Goal: Entertainment & Leisure: Browse casually

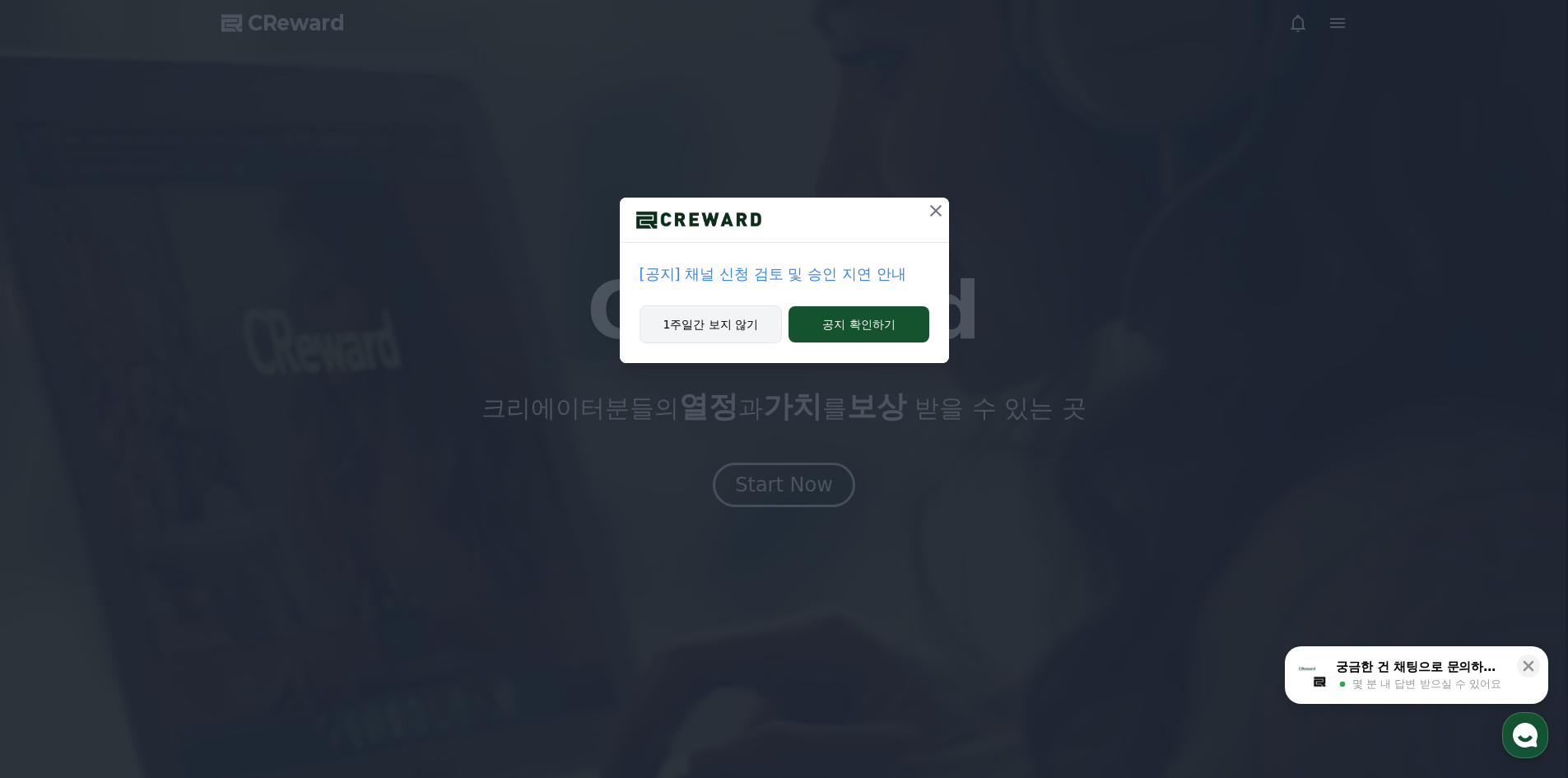
click at [754, 333] on button "1주일간 보지 않기" at bounding box center [711, 324] width 144 height 38
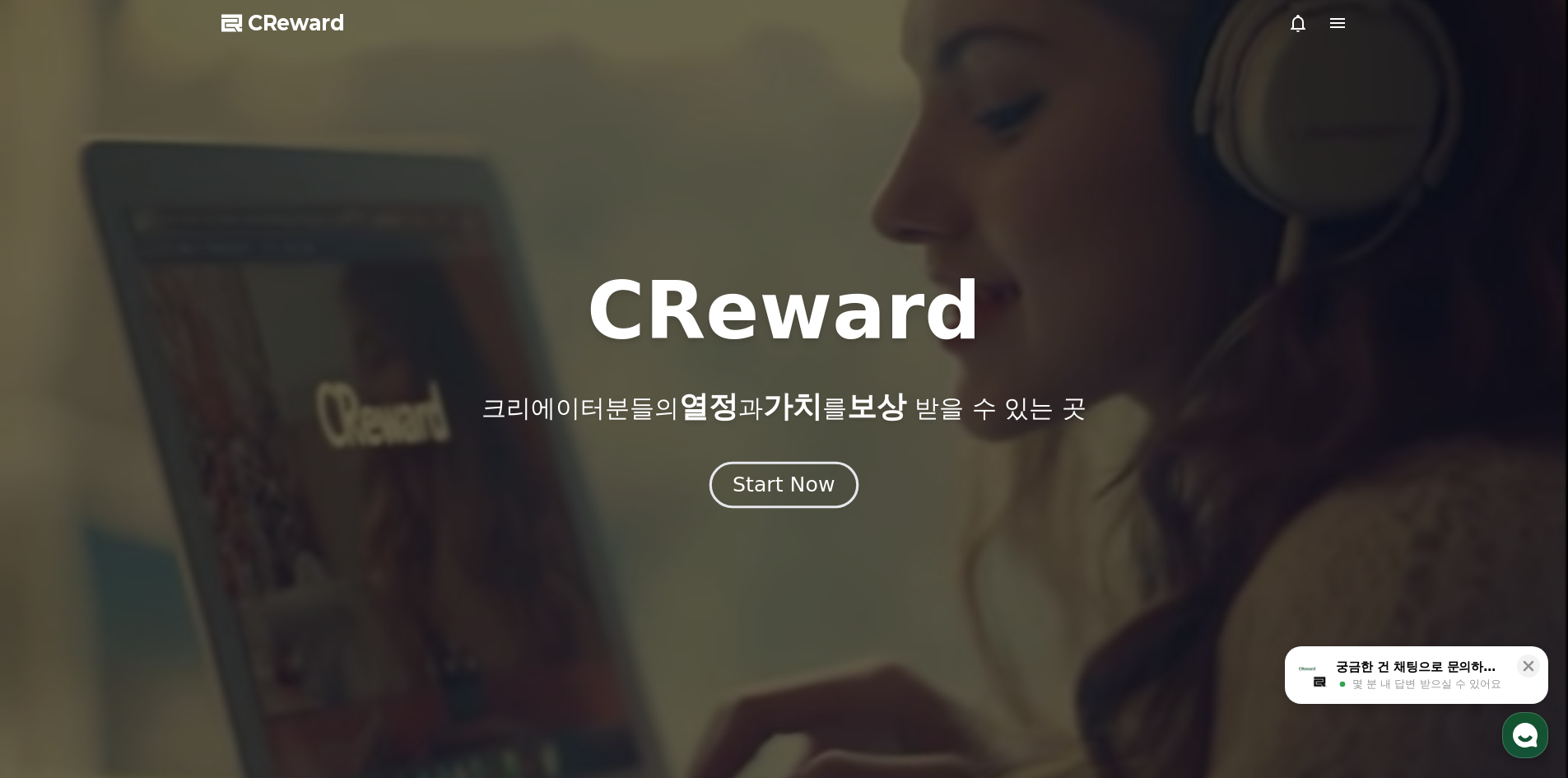
click at [803, 489] on div "Start Now" at bounding box center [784, 485] width 102 height 28
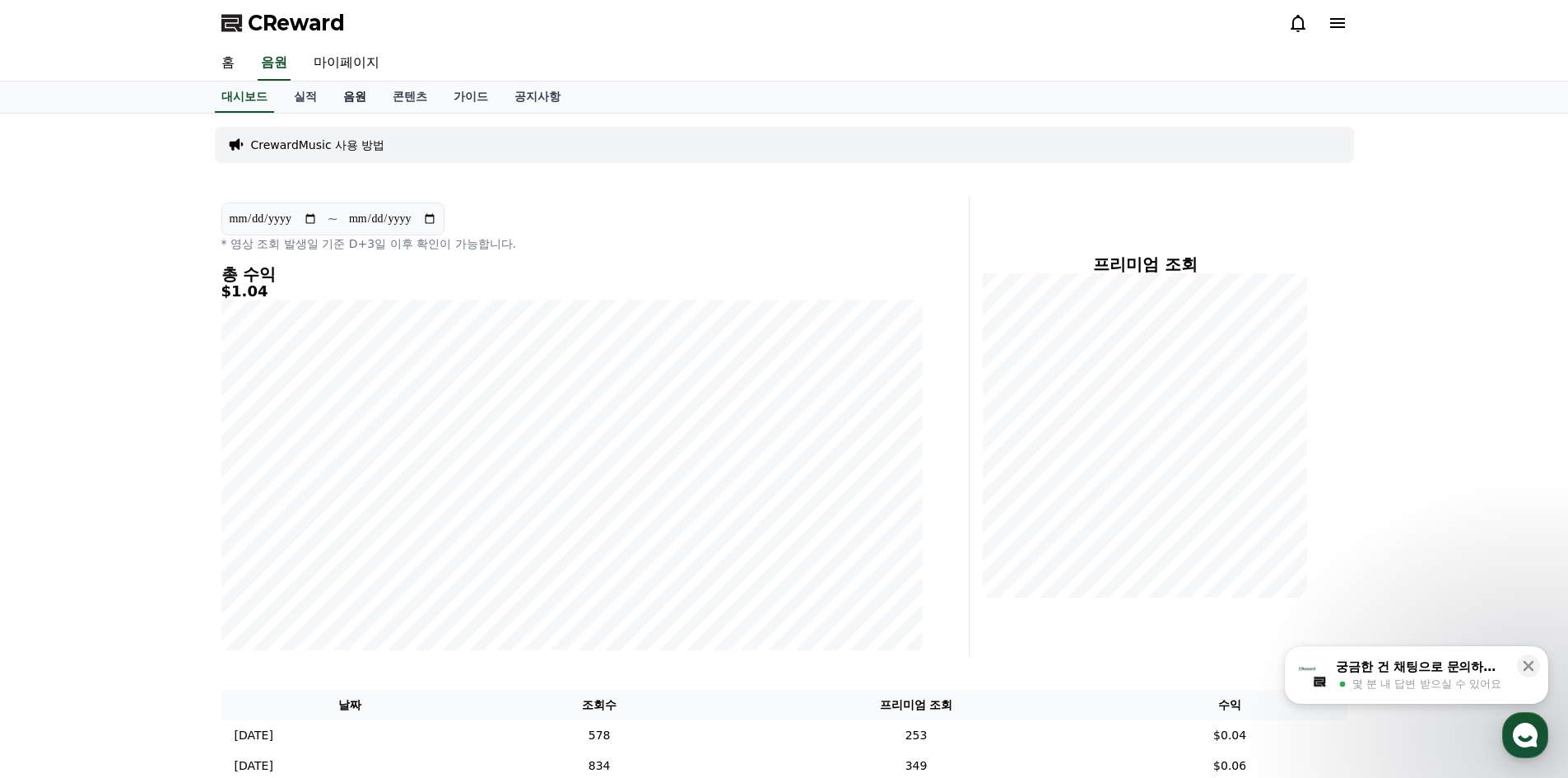
click at [355, 98] on link "음원" at bounding box center [355, 97] width 50 height 31
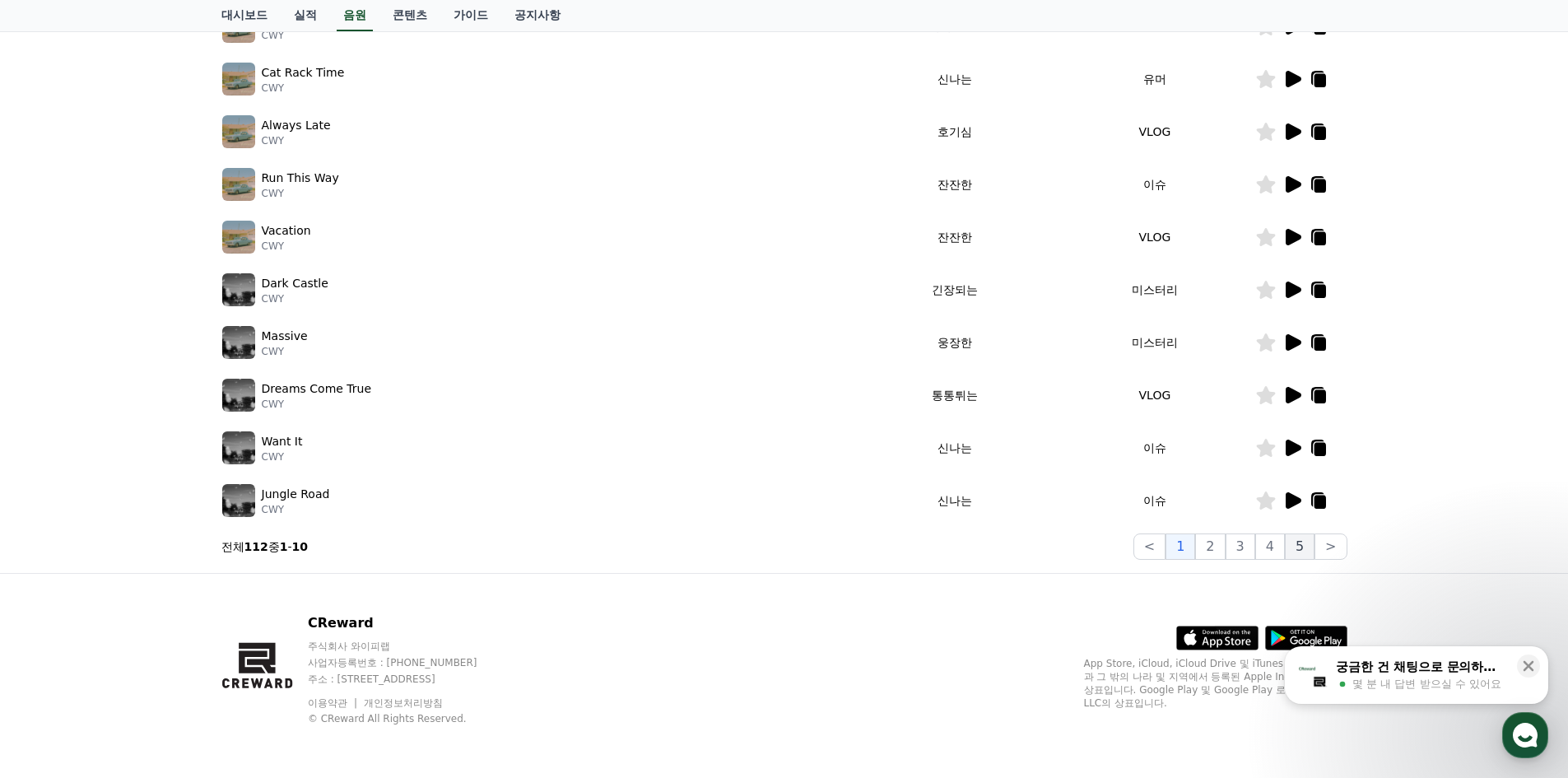
click at [1293, 546] on button "5" at bounding box center [1299, 546] width 29 height 26
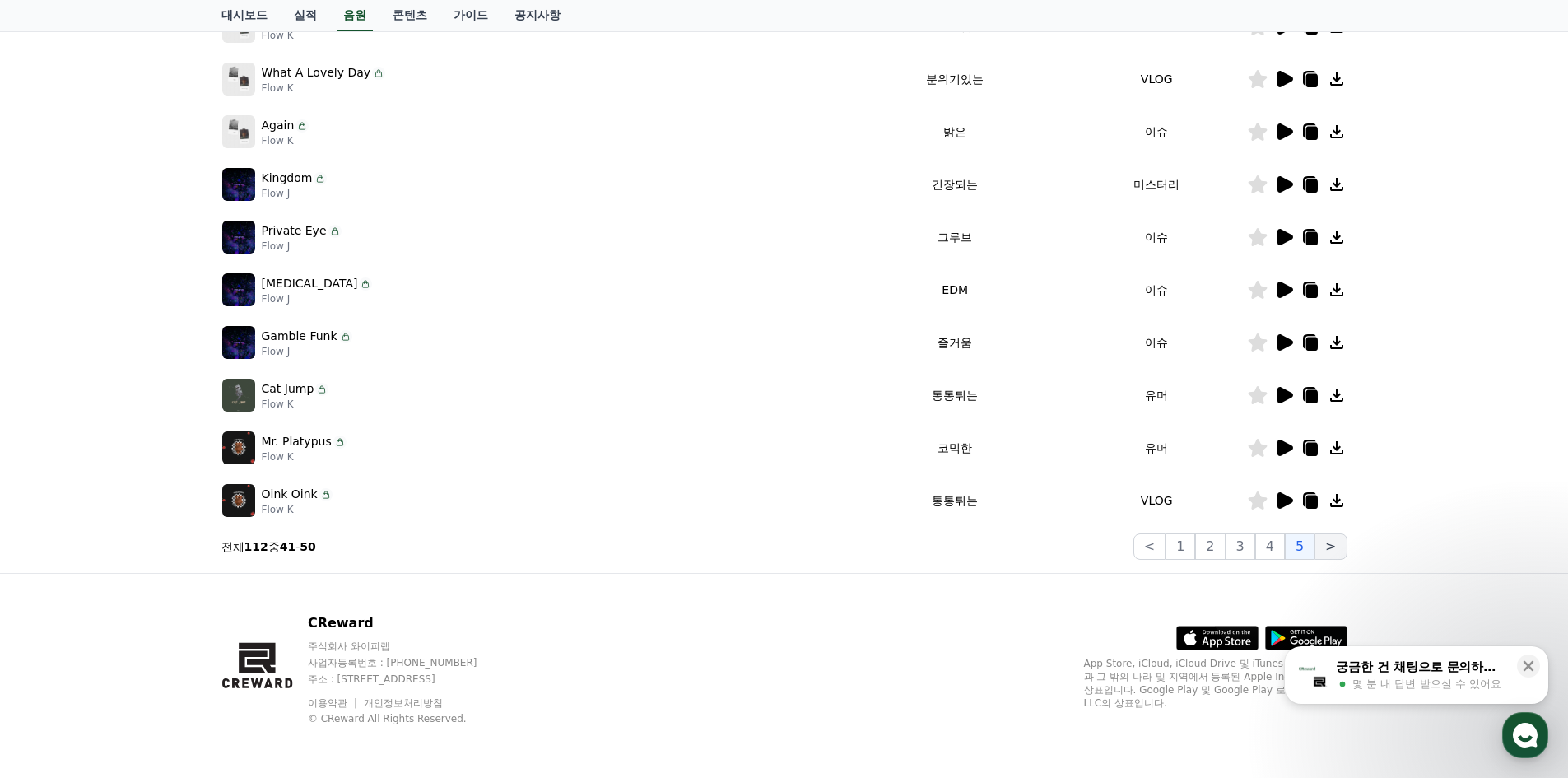
click at [1338, 550] on button ">" at bounding box center [1330, 546] width 32 height 26
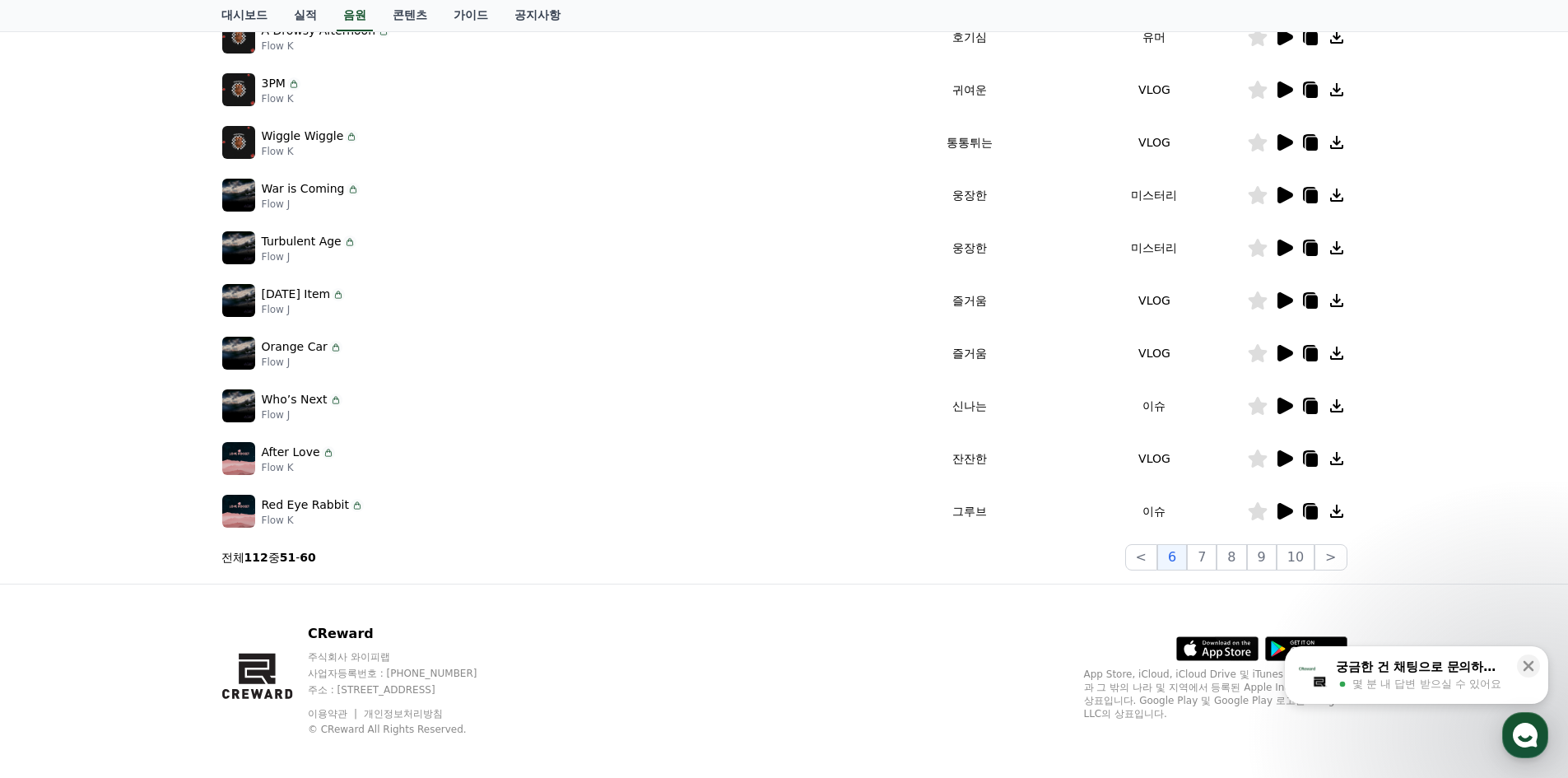
scroll to position [337, 0]
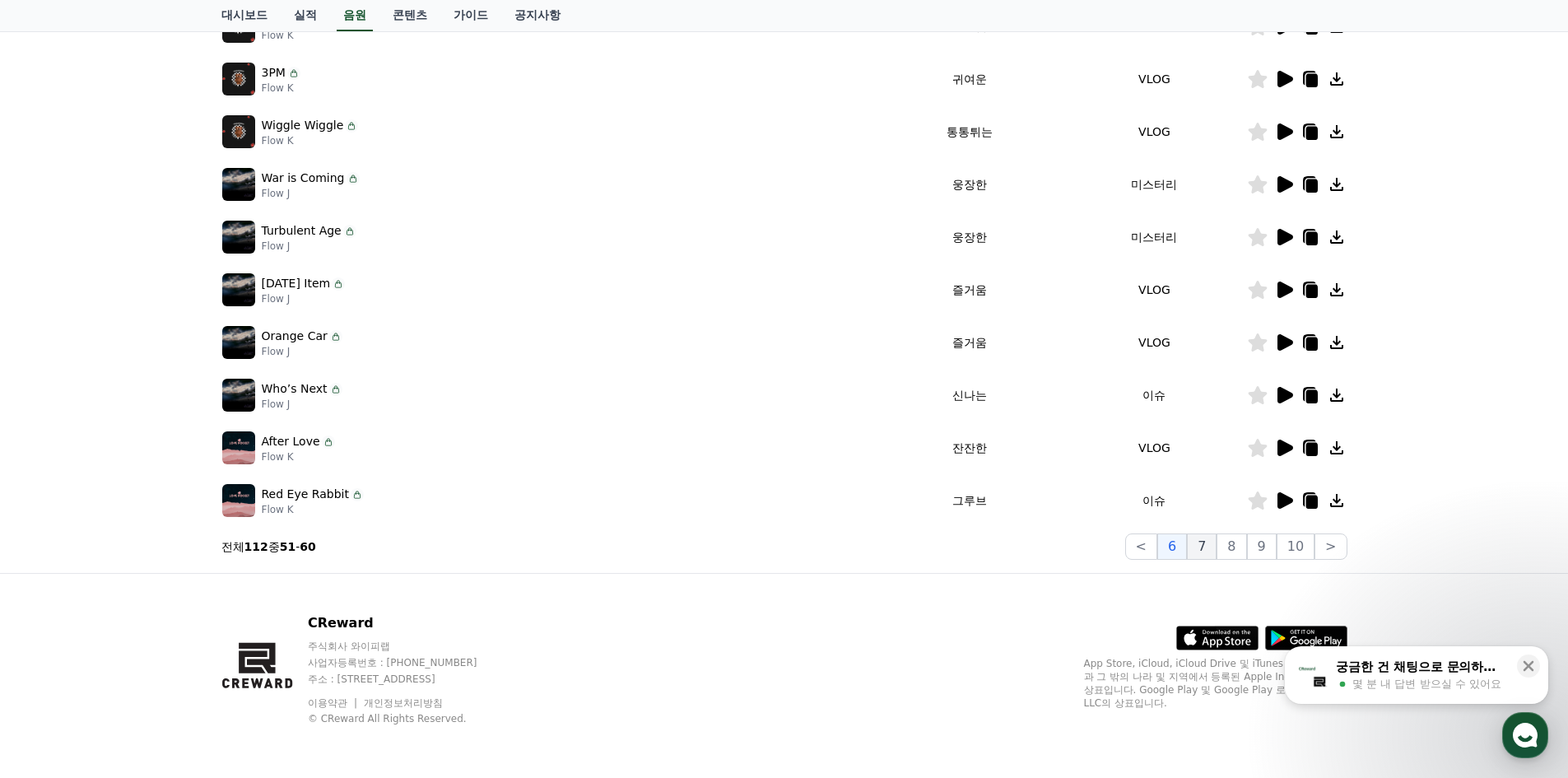
click at [1202, 550] on button "7" at bounding box center [1202, 546] width 29 height 26
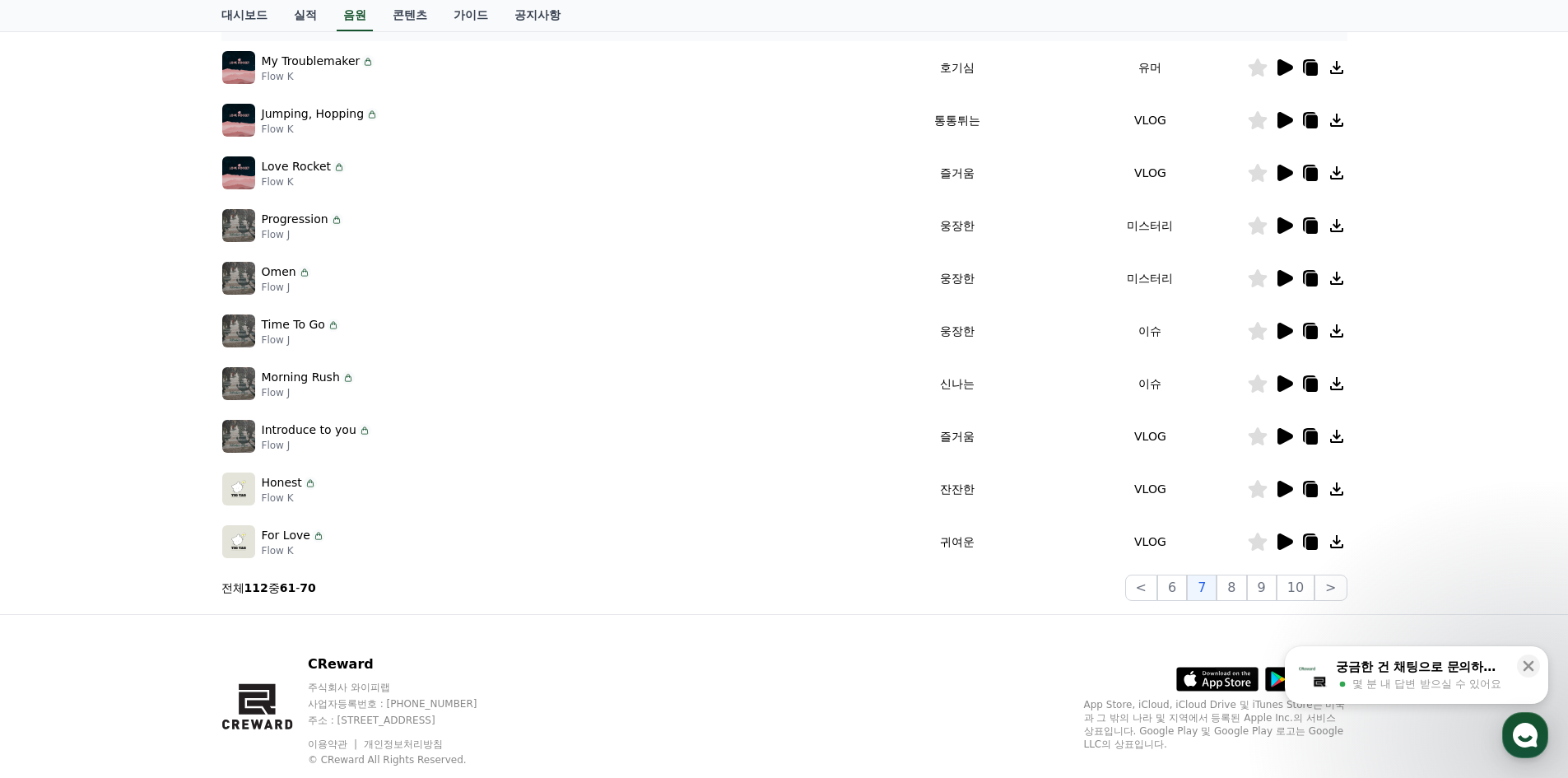
scroll to position [337, 0]
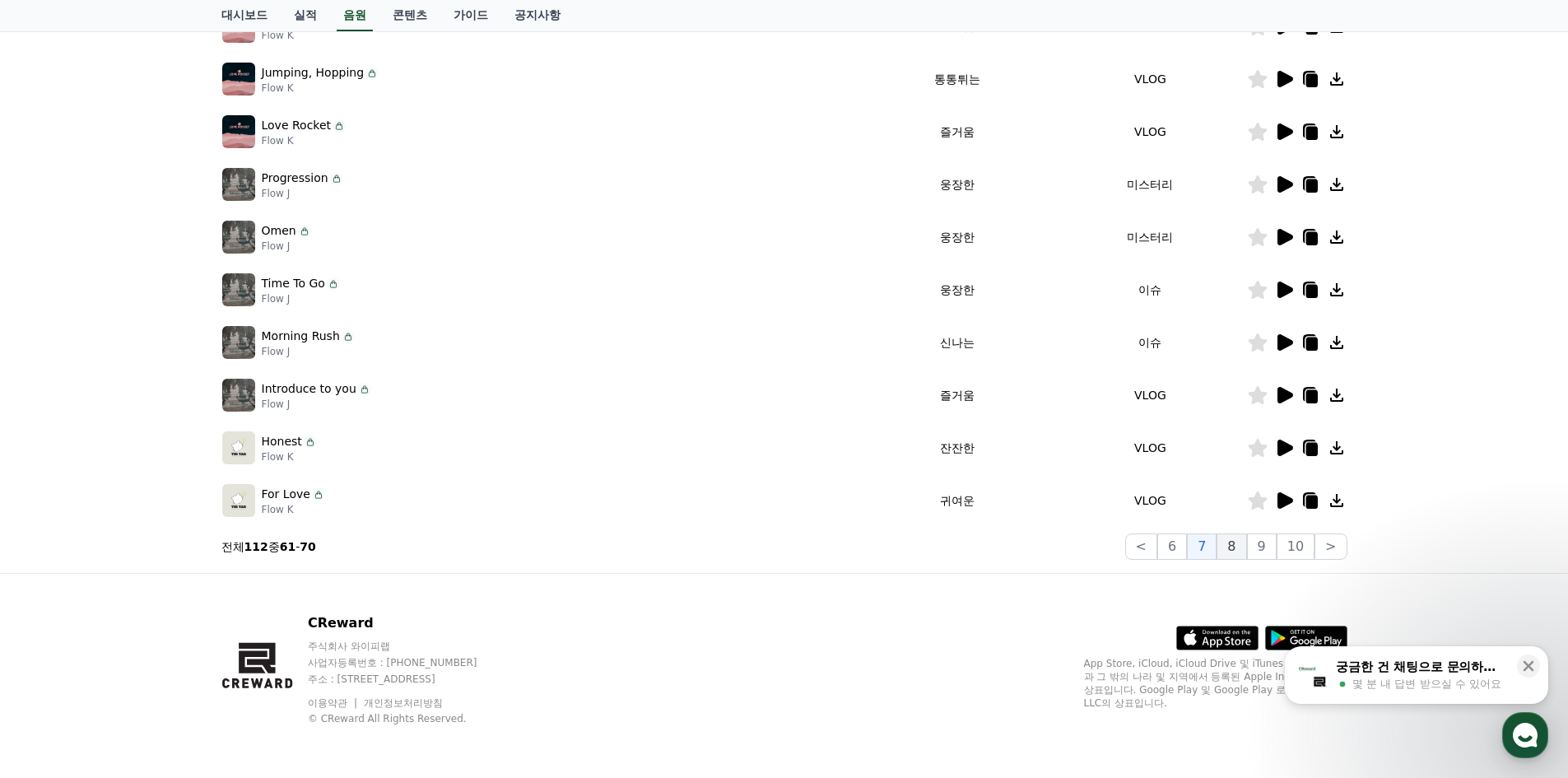
click at [1233, 553] on button "8" at bounding box center [1231, 546] width 29 height 26
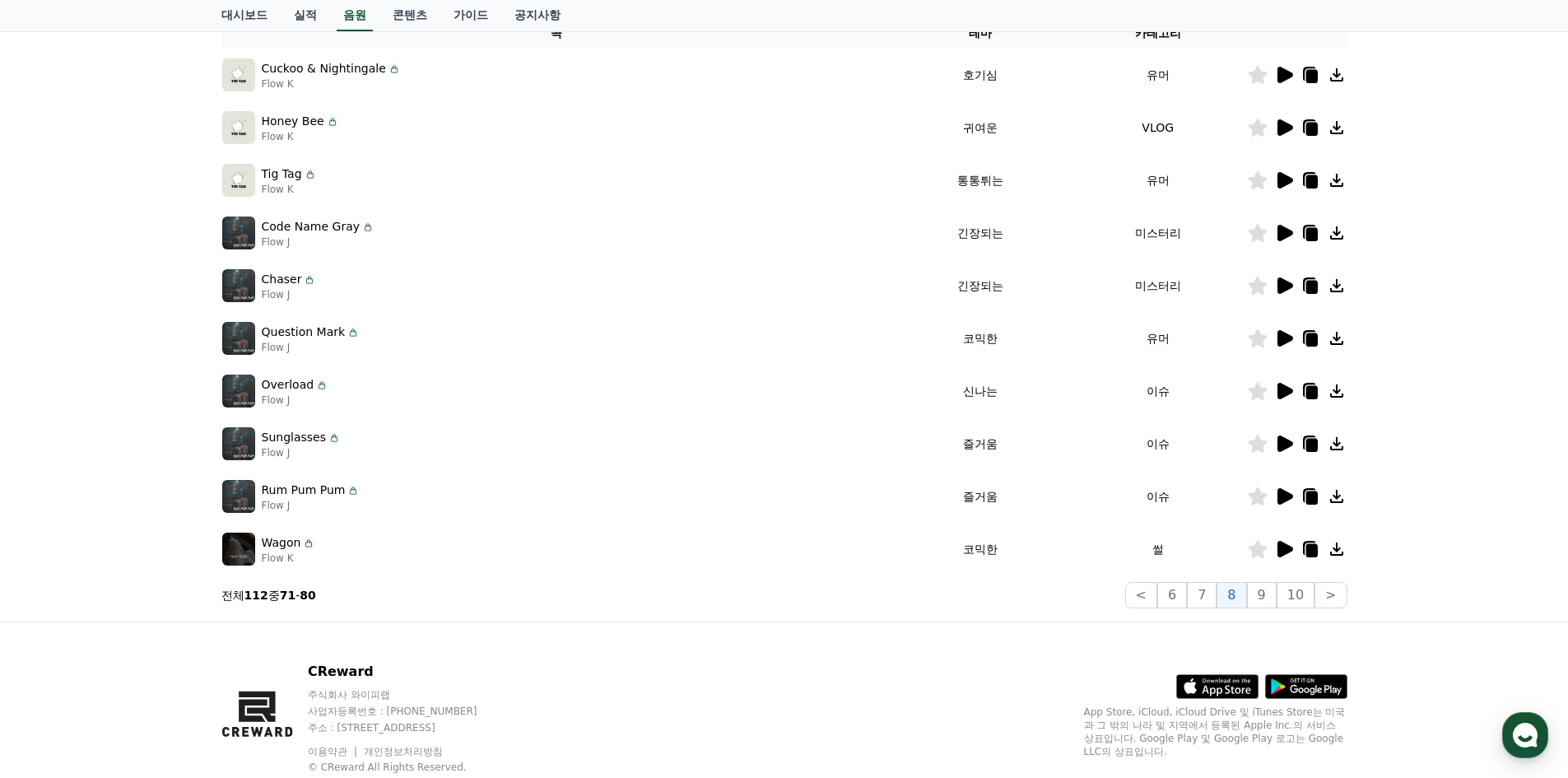
scroll to position [172, 0]
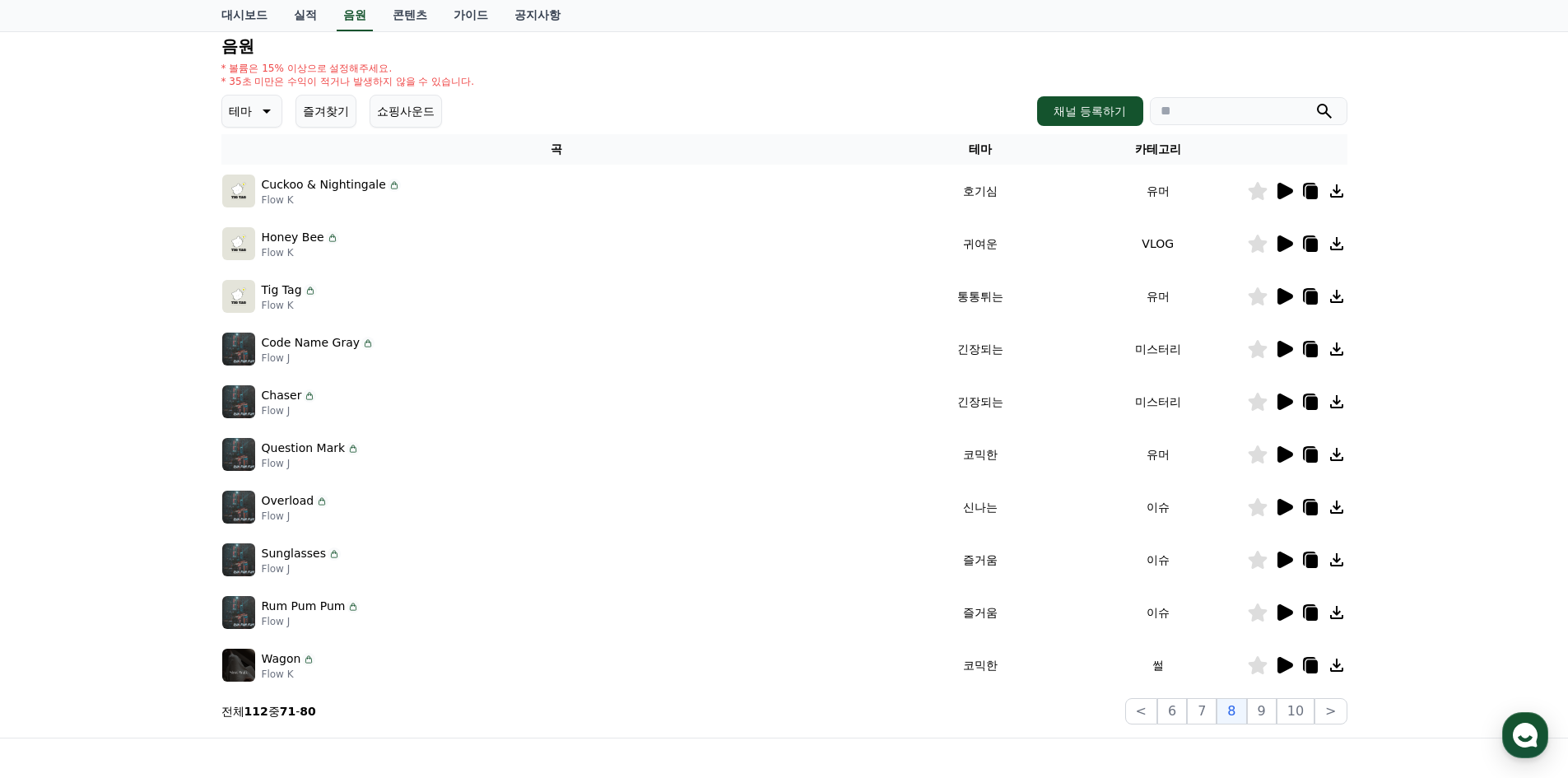
click at [1278, 244] on icon at bounding box center [1286, 243] width 16 height 17
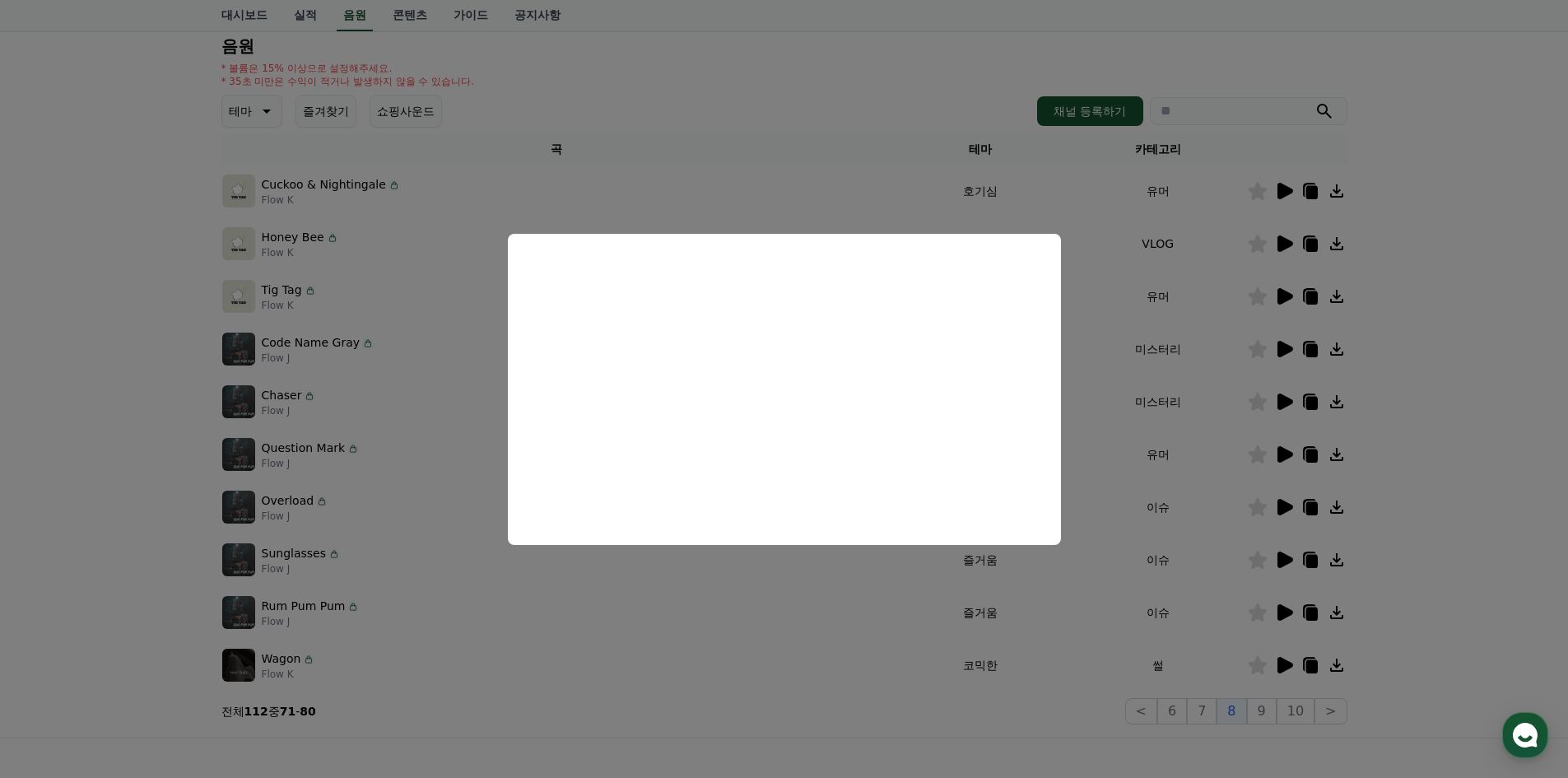
click at [1100, 394] on button "close modal" at bounding box center [784, 389] width 1568 height 778
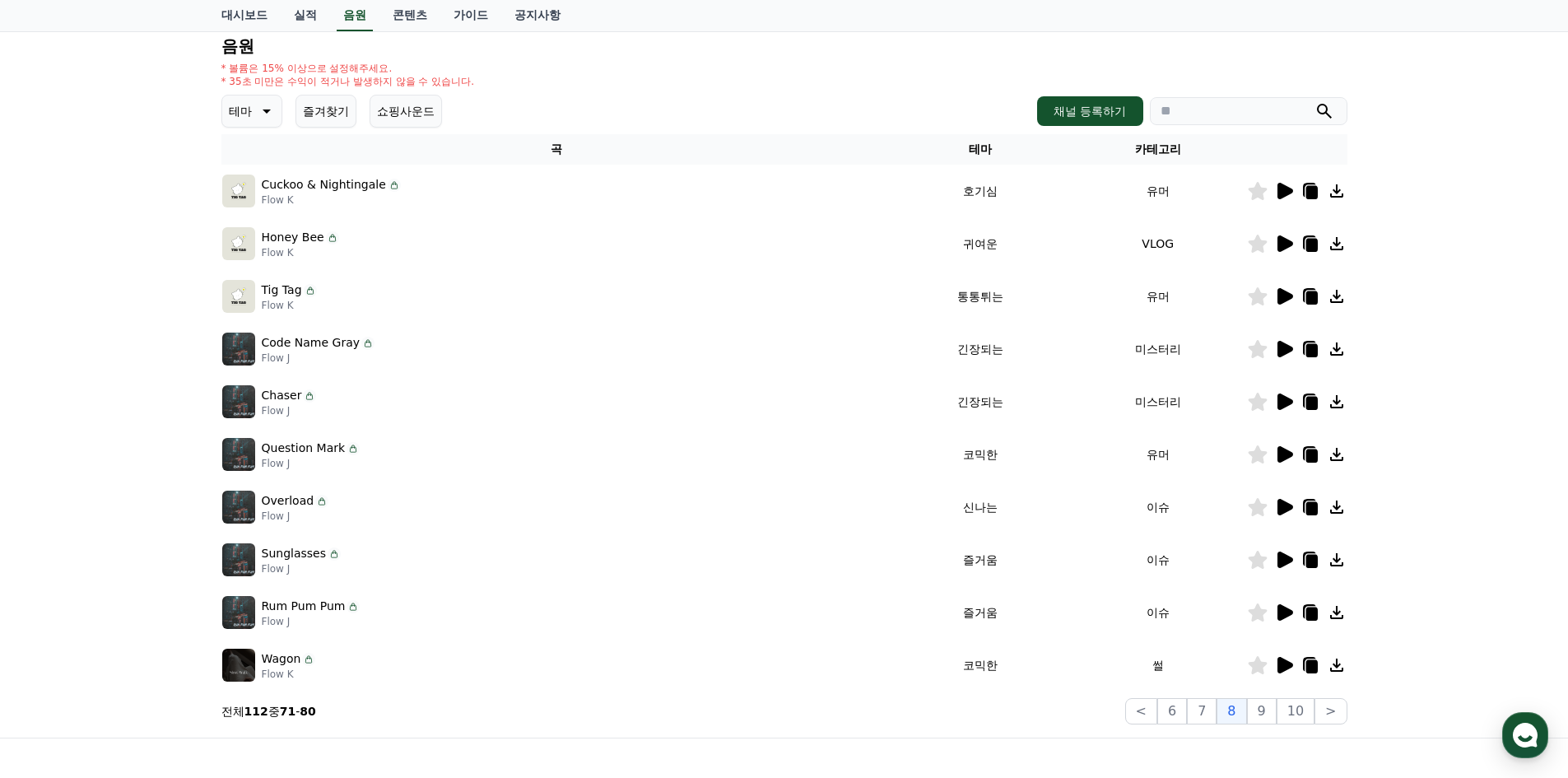
drag, startPoint x: 1340, startPoint y: 245, endPoint x: 1298, endPoint y: 218, distance: 49.9
click at [1295, 215] on tbody "Cuckoo & Nightingale Flow K 호기심 유머 Honey Bee Flow K 귀여운 VLOG Tig Tag Flow K 통통튀…" at bounding box center [784, 428] width 1126 height 527
click at [1304, 241] on icon at bounding box center [1310, 243] width 20 height 20
